Goal: Transaction & Acquisition: Subscribe to service/newsletter

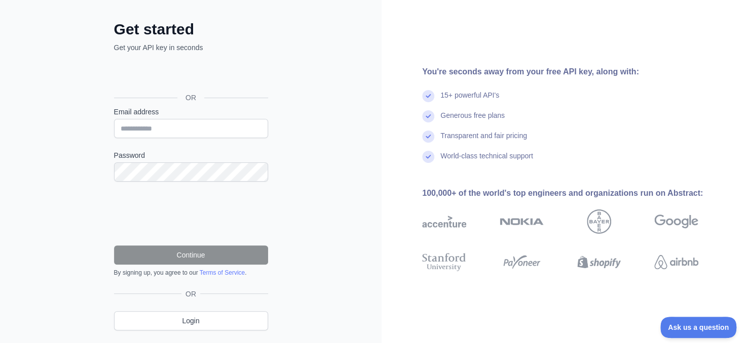
scroll to position [51, 0]
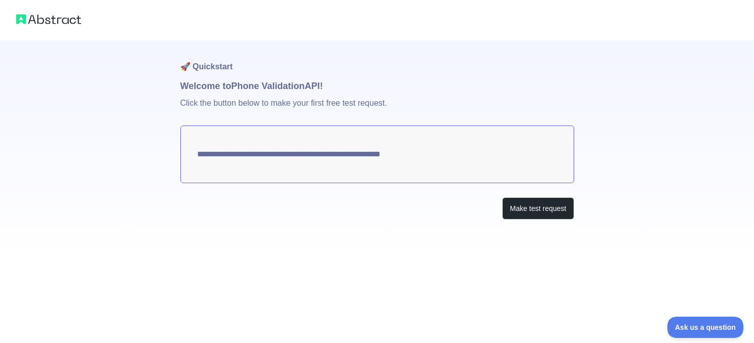
drag, startPoint x: 393, startPoint y: 166, endPoint x: 400, endPoint y: 185, distance: 21.0
click at [400, 185] on div "**********" at bounding box center [377, 151] width 394 height 220
click at [517, 213] on button "Make test request" at bounding box center [537, 209] width 71 height 23
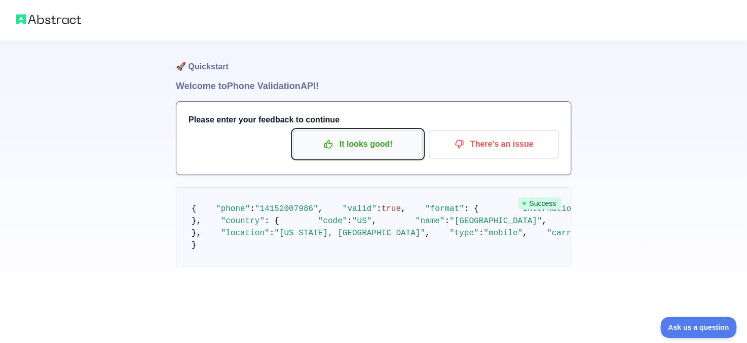
click at [413, 133] on button "It looks good!" at bounding box center [358, 144] width 130 height 28
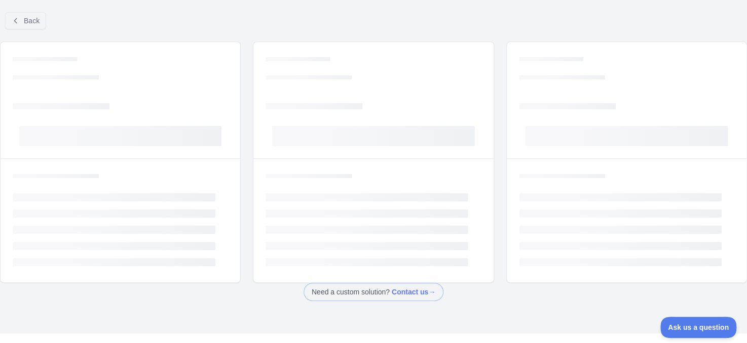
click at [399, 145] on rect at bounding box center [373, 136] width 203 height 20
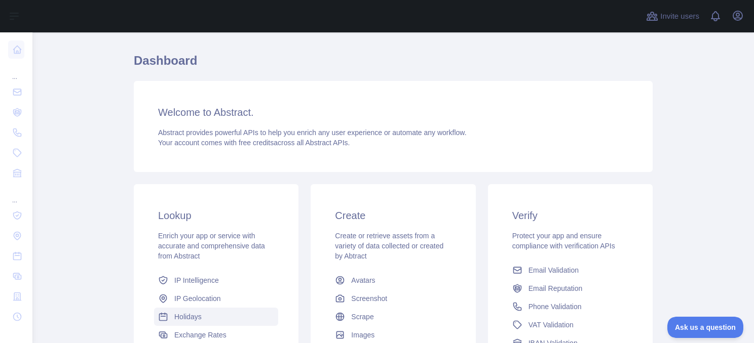
scroll to position [51, 0]
